Goal: Information Seeking & Learning: Check status

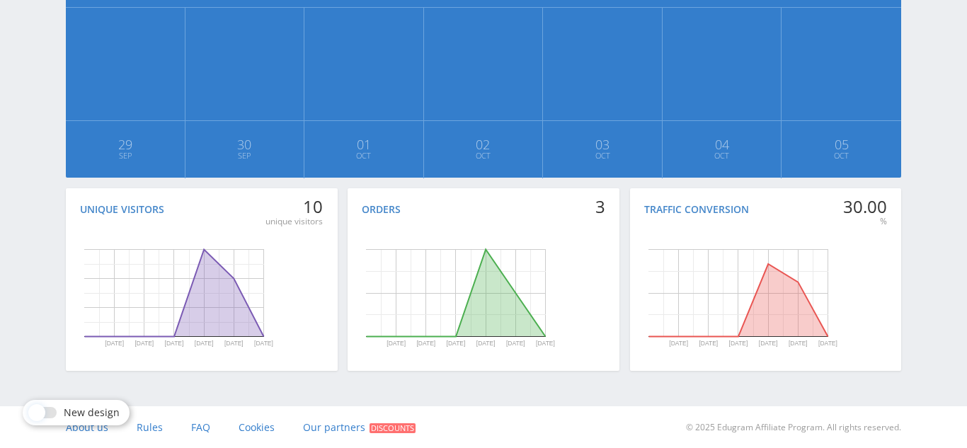
scroll to position [392, 0]
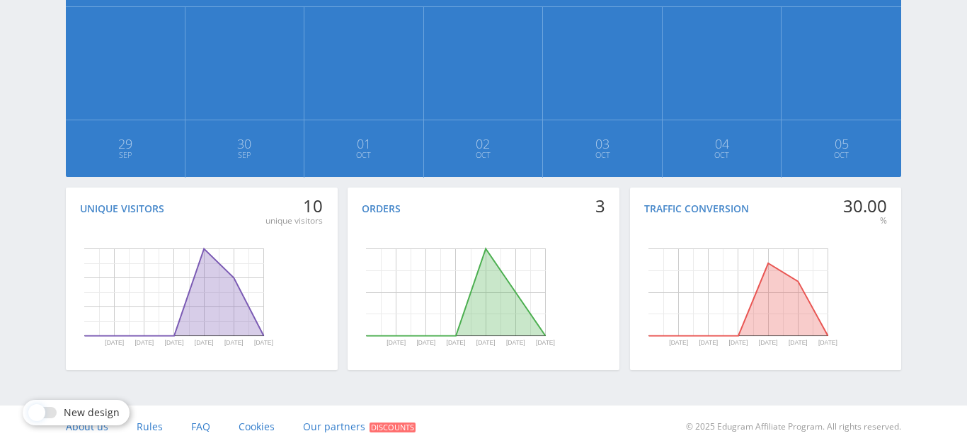
click at [905, 43] on div "Statistics for the week Today Week Month Income for the week is $ 0.00 $ 0.00 2…" at bounding box center [483, 42] width 849 height 670
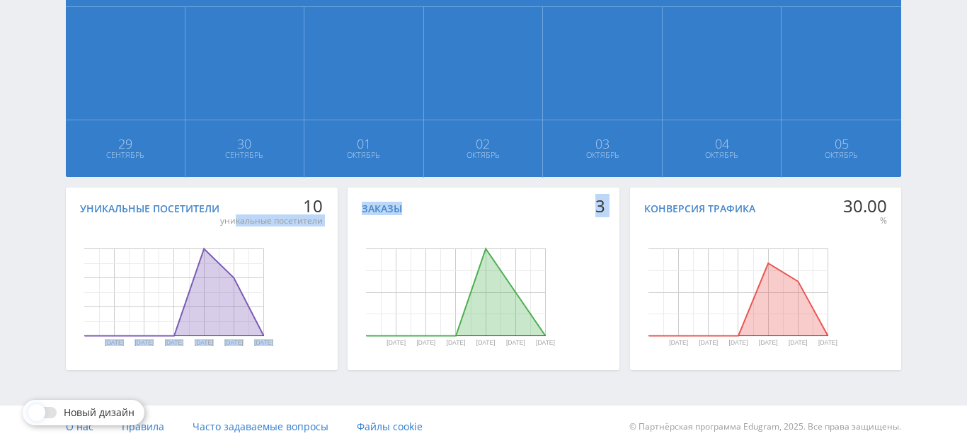
drag, startPoint x: 236, startPoint y: 219, endPoint x: 512, endPoint y: 219, distance: 276.7
click at [512, 219] on div "Уникальные посетители 10 уникальные посетители 30 Sep 1 Oct 2 Oct 3 Oct 4 Oct 5…" at bounding box center [483, 283] width 835 height 190
click at [506, 218] on div "Заказы 3 30 Sep 1 Oct 2 Oct 3 Oct 4 Oct 5 Oct День Заказы 29 сентября 2025 г. 0…" at bounding box center [483, 279] width 272 height 183
drag, startPoint x: 596, startPoint y: 204, endPoint x: 613, endPoint y: 205, distance: 17.7
click at [613, 205] on div "Заказы 3 30 Sep 1 Oct 2 Oct 3 Oct 4 Oct 5 Oct День Заказы 29 сентября 2025 г. 0…" at bounding box center [483, 279] width 272 height 183
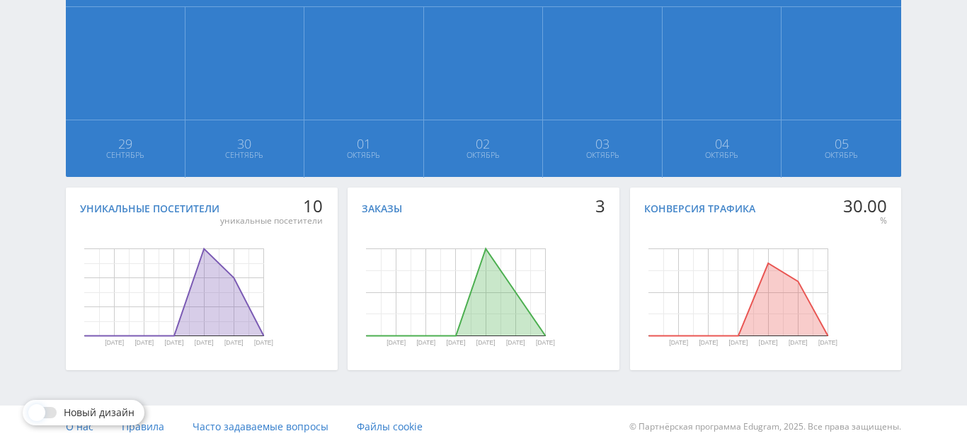
click at [476, 303] on icon "Диаграмма." at bounding box center [456, 292] width 179 height 87
drag, startPoint x: 845, startPoint y: 202, endPoint x: 942, endPoint y: 201, distance: 96.9
click at [942, 201] on div "Телеграм-канал Инструменты База знаний Ваш менеджер: Алекс Алекс Онлайн @edugra…" at bounding box center [483, 28] width 967 height 840
drag, startPoint x: 595, startPoint y: 204, endPoint x: 613, endPoint y: 202, distance: 18.5
click at [613, 202] on div "Заказы 3 30 Sep 1 Oct 2 Oct 3 Oct 4 Oct 5 Oct День Заказы 29 сентября 2025 г. 0…" at bounding box center [483, 279] width 272 height 183
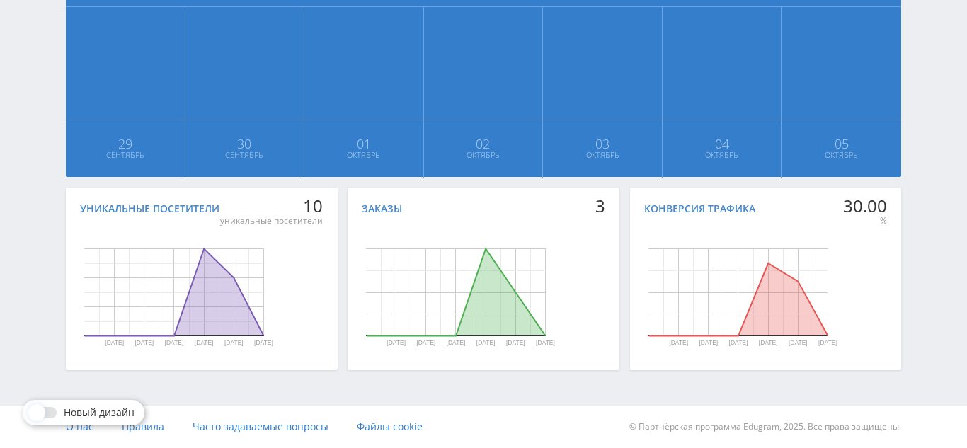
scroll to position [391, 0]
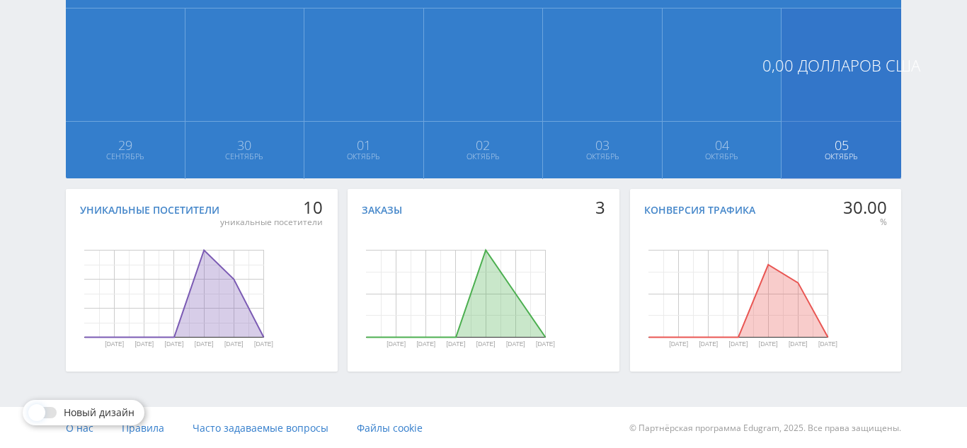
click at [828, 162] on span "05 Октябрь" at bounding box center [841, 150] width 118 height 57
click at [666, 132] on span "04 Октябрь" at bounding box center [721, 150] width 117 height 57
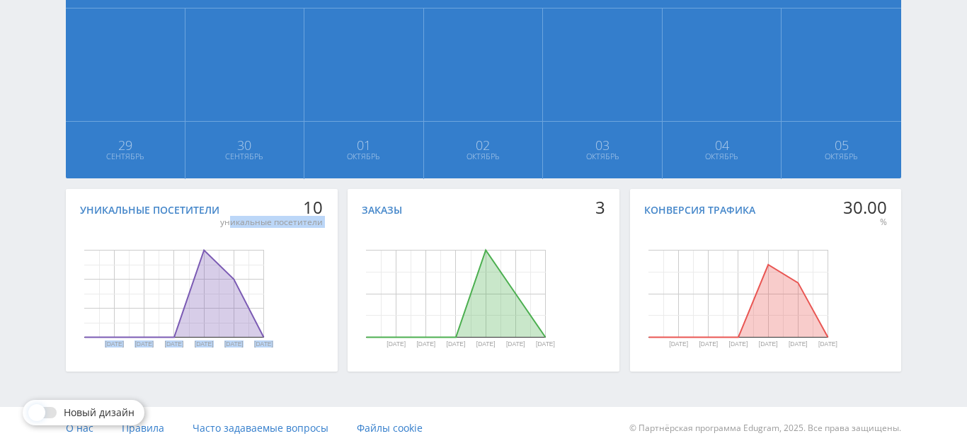
drag, startPoint x: 232, startPoint y: 221, endPoint x: 398, endPoint y: 198, distance: 167.8
click at [398, 198] on div "Уникальные посетители 10 уникальные посетители 30 Sep 1 Oct 2 Oct 3 Oct 4 Oct 5…" at bounding box center [483, 284] width 835 height 190
click at [359, 263] on rect "Диаграмма." at bounding box center [455, 294] width 272 height 142
click at [53, 408] on div at bounding box center [43, 412] width 25 height 11
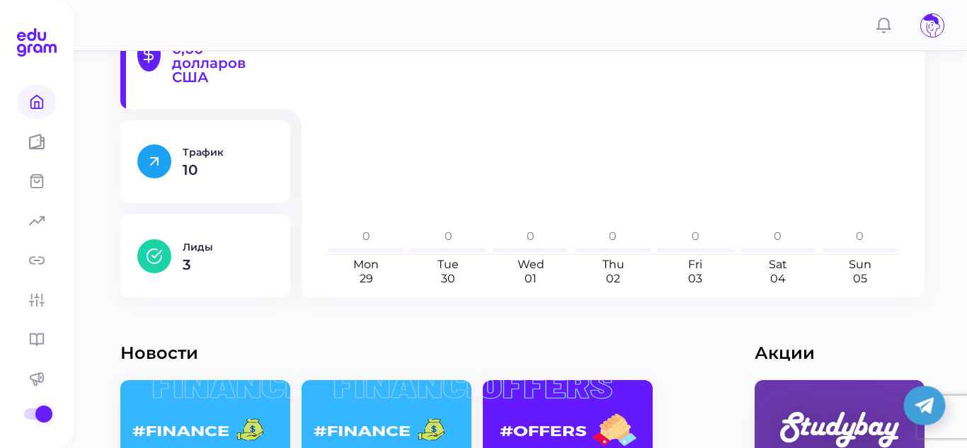
scroll to position [284, 0]
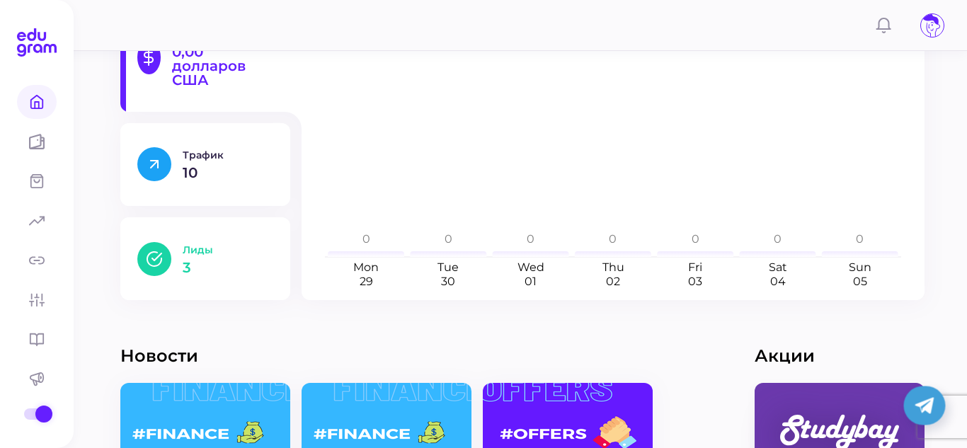
click at [200, 272] on p "3" at bounding box center [228, 267] width 91 height 14
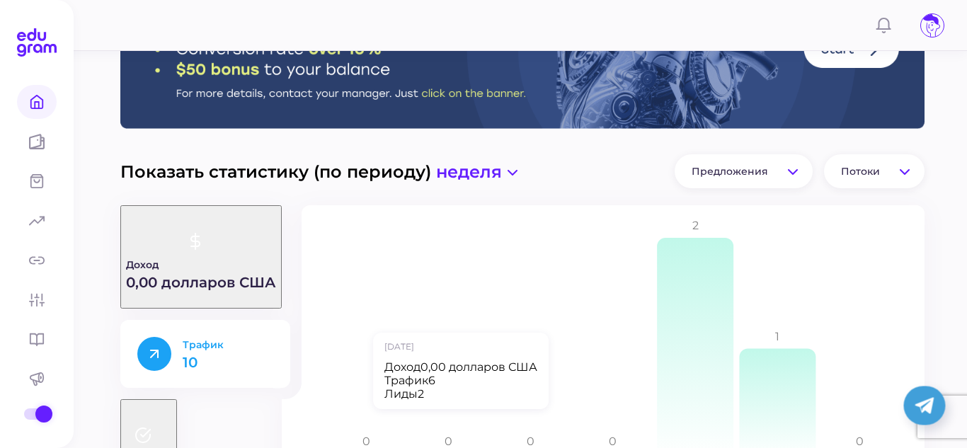
scroll to position [81, 0]
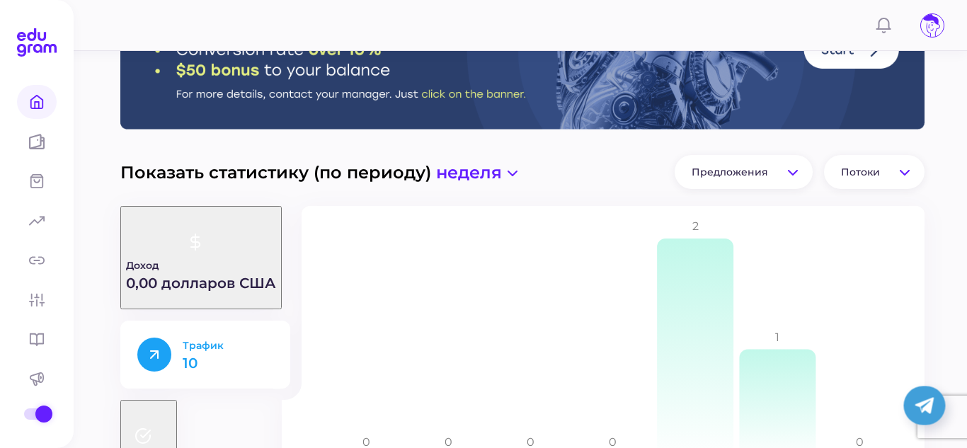
click at [243, 370] on p "10" at bounding box center [228, 363] width 91 height 14
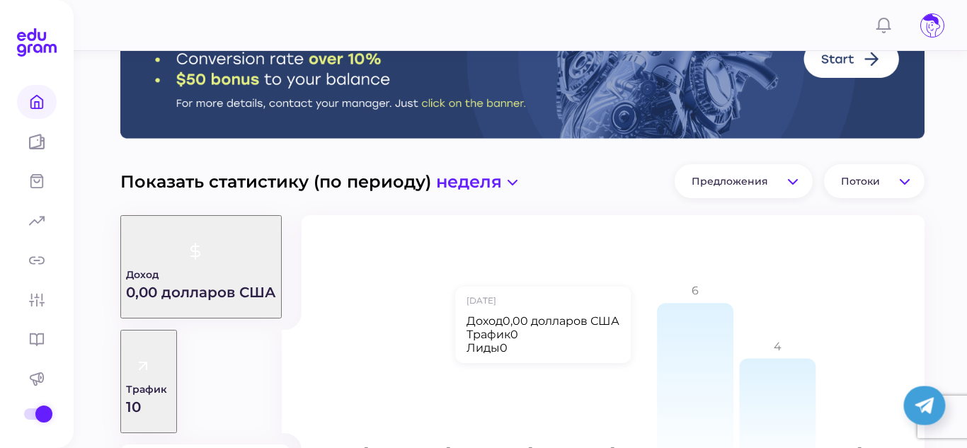
scroll to position [0, 0]
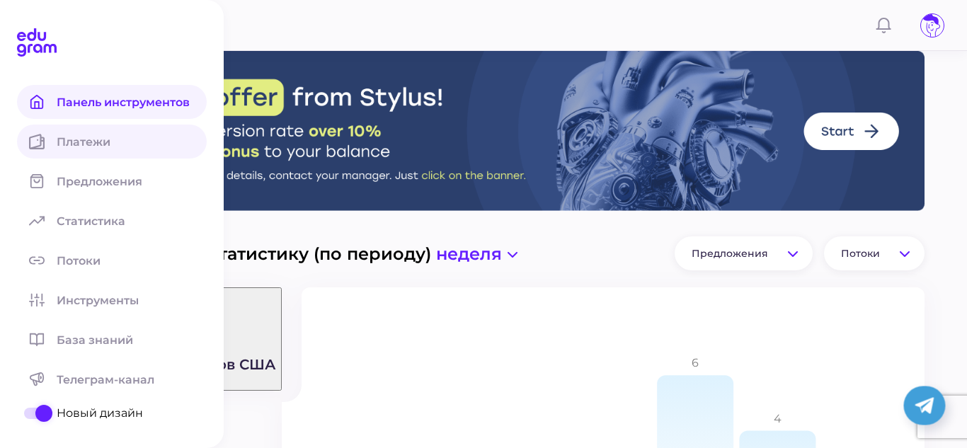
click at [78, 142] on font "Платежи" at bounding box center [84, 141] width 54 height 13
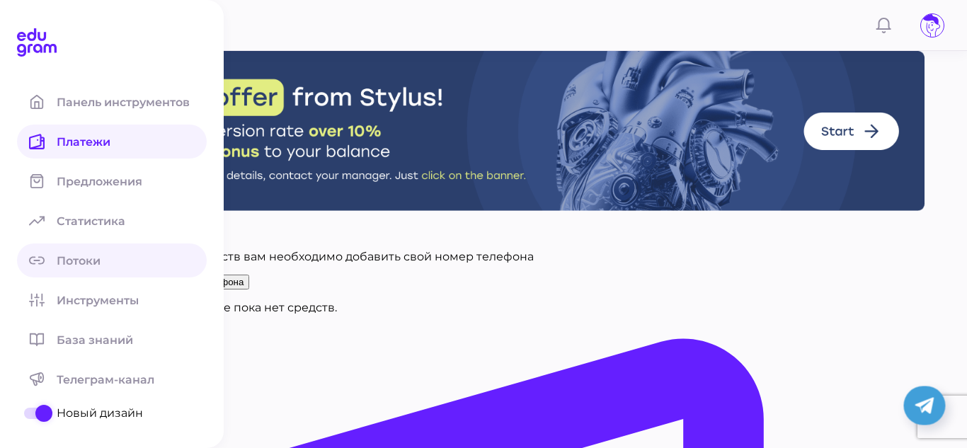
click at [79, 269] on link "Потоки" at bounding box center [112, 260] width 190 height 34
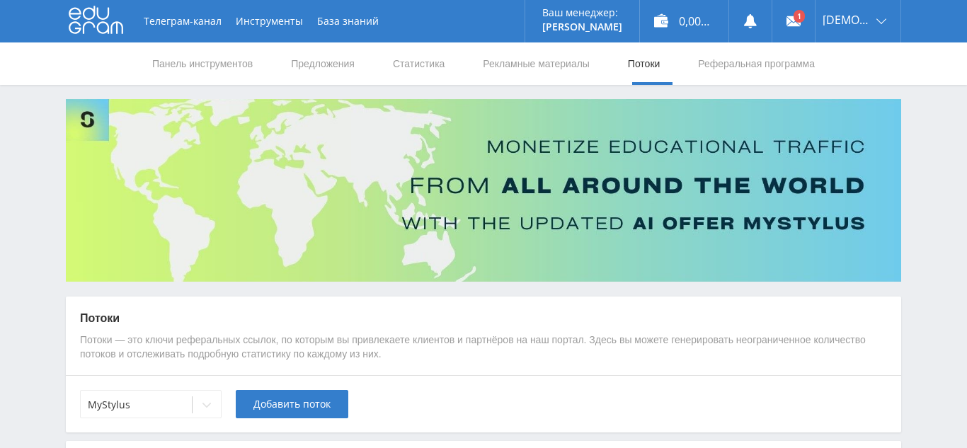
scroll to position [153, 0]
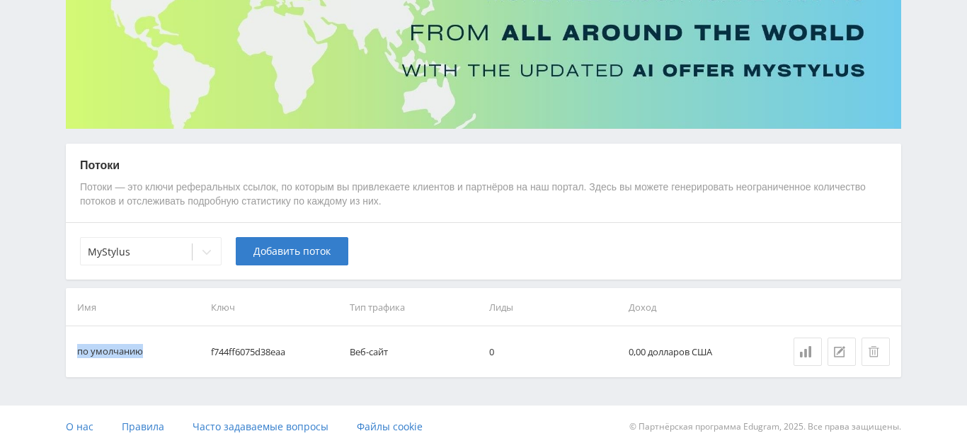
drag, startPoint x: 212, startPoint y: 347, endPoint x: 725, endPoint y: 296, distance: 516.3
click at [725, 296] on table "Имя Ключ Тип трафика Лиды Доход по умолчанию f744ff6075d38eaa Веб-сайт 0 0,00 д…" at bounding box center [483, 332] width 835 height 88
click at [657, 319] on th "Доход" at bounding box center [692, 307] width 139 height 38
click at [206, 251] on icon at bounding box center [206, 251] width 11 height 11
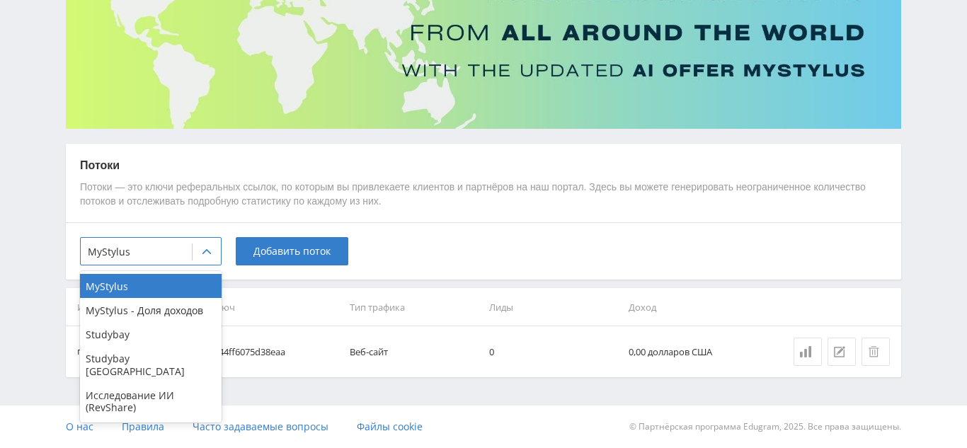
click at [517, 332] on td "0" at bounding box center [552, 351] width 139 height 51
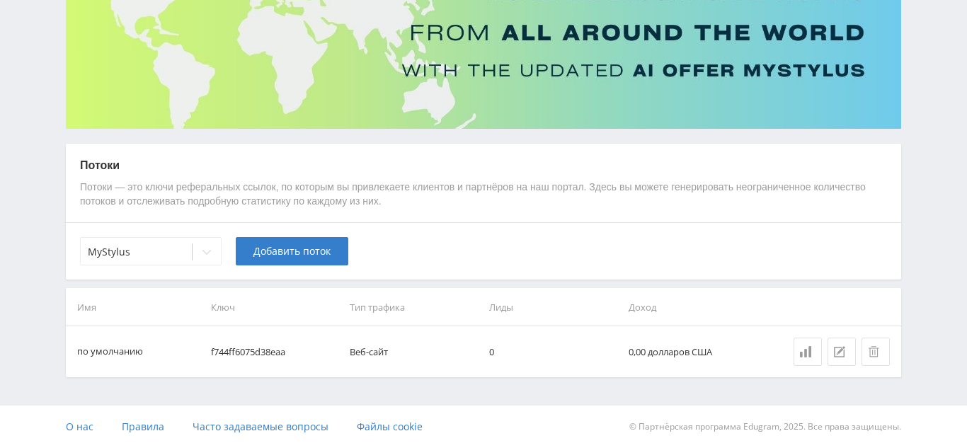
scroll to position [0, 0]
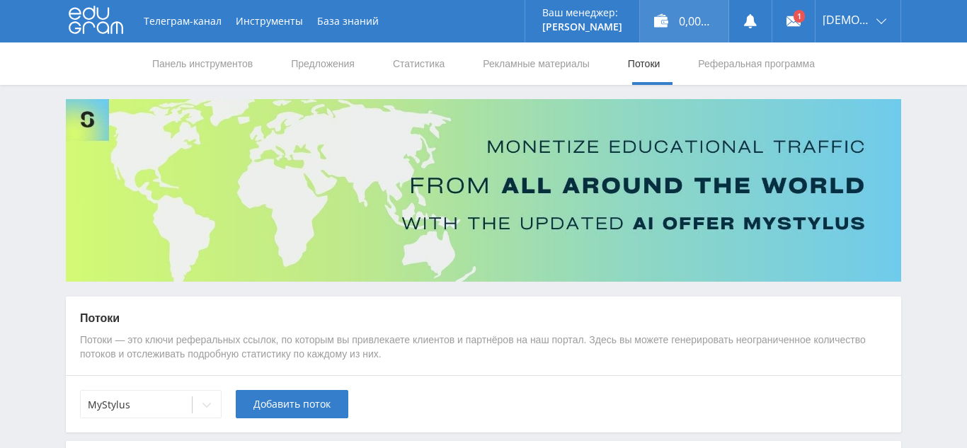
click at [689, 2] on div "0,00 долларов США" at bounding box center [684, 21] width 88 height 42
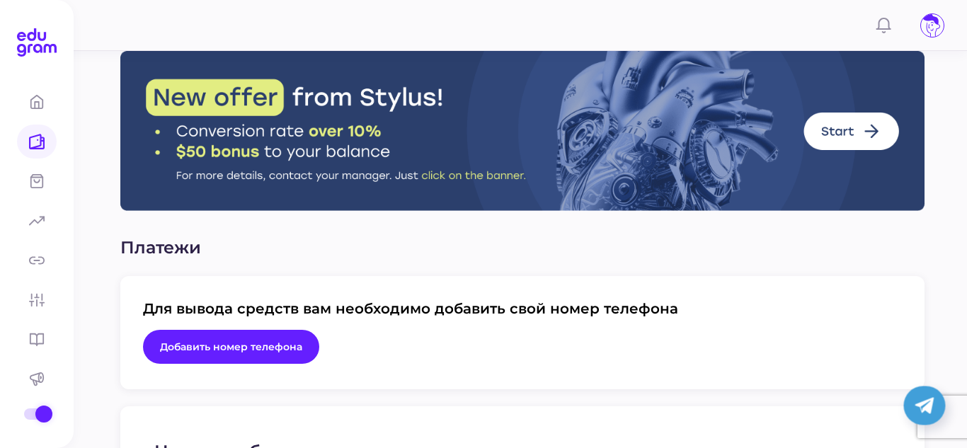
click at [848, 118] on img at bounding box center [522, 131] width 804 height 160
click at [864, 123] on img at bounding box center [522, 131] width 804 height 160
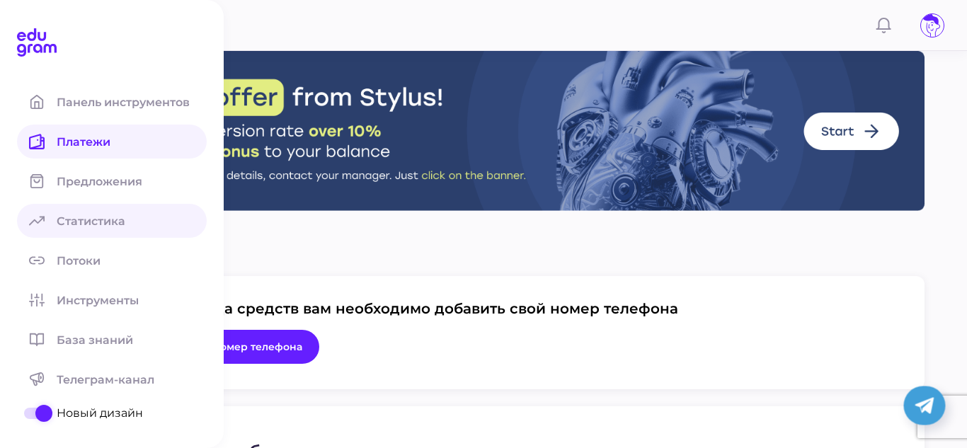
click at [109, 227] on font "Статистика" at bounding box center [91, 220] width 69 height 13
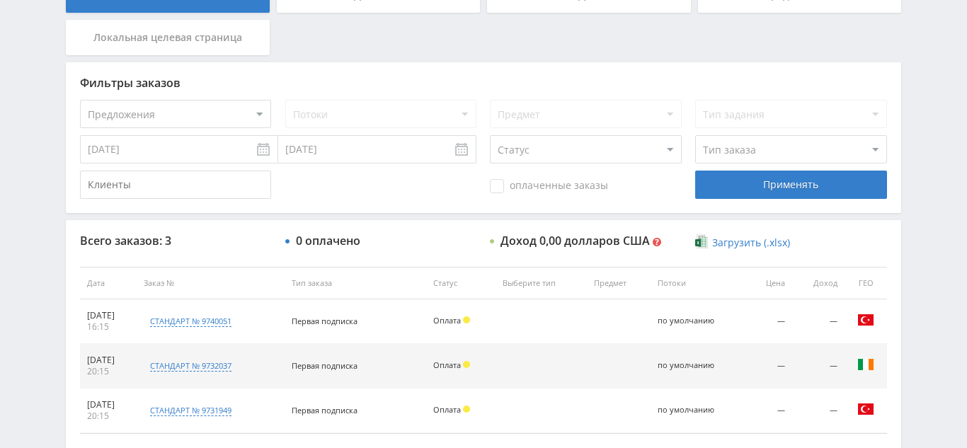
scroll to position [319, 0]
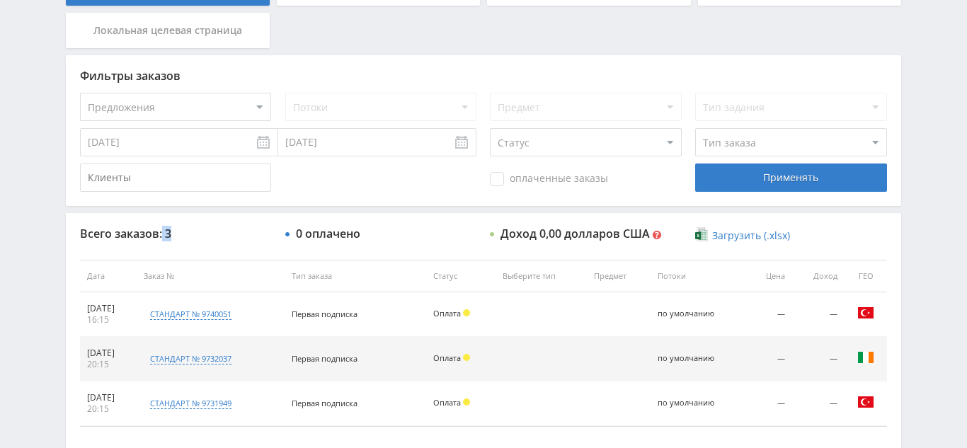
drag, startPoint x: 162, startPoint y: 231, endPoint x: 287, endPoint y: 246, distance: 125.4
click at [287, 246] on div "Всего заказов: 3 0 оплачено Доход 0,00 долларов США Мультивалютный доход 0,00 ₽…" at bounding box center [483, 332] width 835 height 238
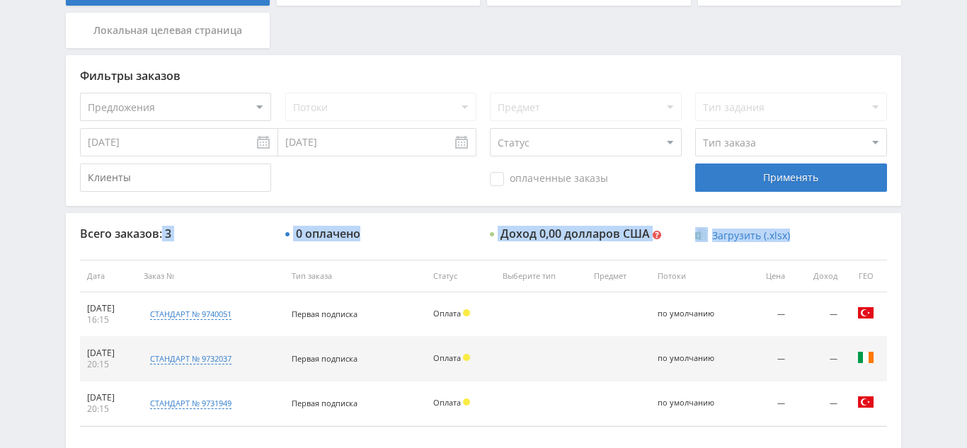
click at [465, 243] on div "Всего заказов: 3 0 оплачено Доход 0,00 долларов США Мультивалютный доход 0,00 ₽…" at bounding box center [483, 332] width 835 height 238
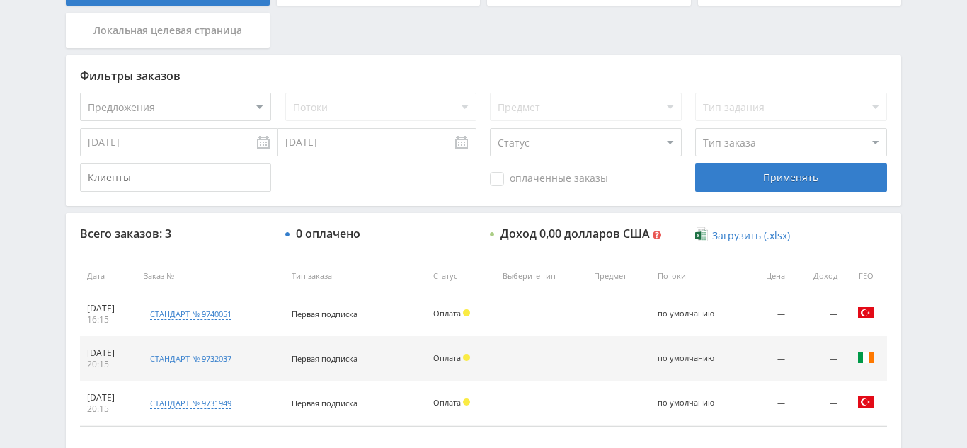
click at [461, 308] on font "Оплата" at bounding box center [447, 313] width 28 height 11
click at [474, 310] on div "Оплата" at bounding box center [460, 313] width 55 height 9
click at [207, 316] on font "стандарт № 9740051" at bounding box center [190, 313] width 81 height 11
click at [302, 317] on div "Клиент 2013792868" at bounding box center [356, 303] width 212 height 76
click at [749, 234] on font "Загрузить (.xlsx)" at bounding box center [751, 235] width 78 height 13
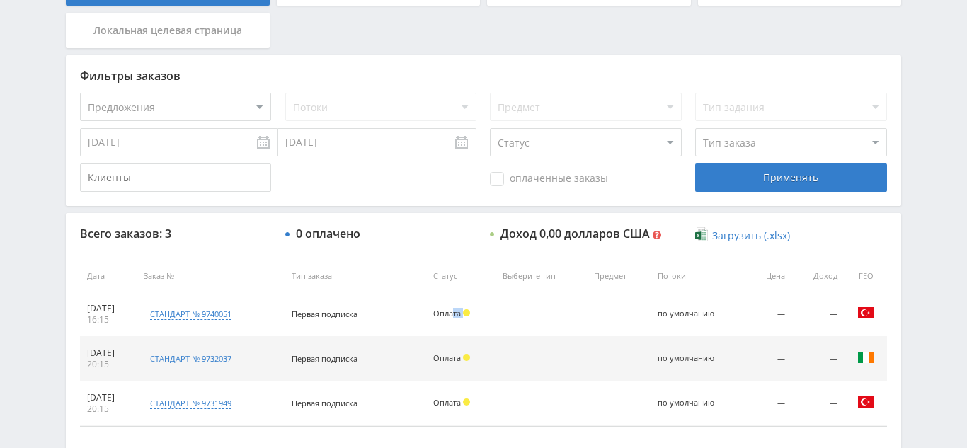
drag, startPoint x: 467, startPoint y: 311, endPoint x: 487, endPoint y: 313, distance: 19.9
click at [487, 313] on div "Оплата" at bounding box center [460, 313] width 55 height 9
